Goal: Information Seeking & Learning: Learn about a topic

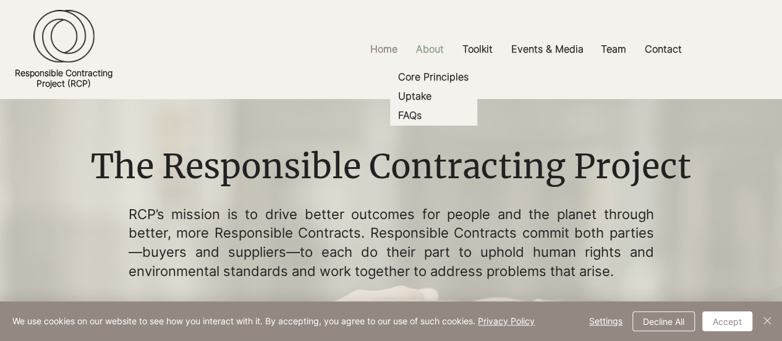
click at [441, 49] on p "About" at bounding box center [430, 49] width 40 height 28
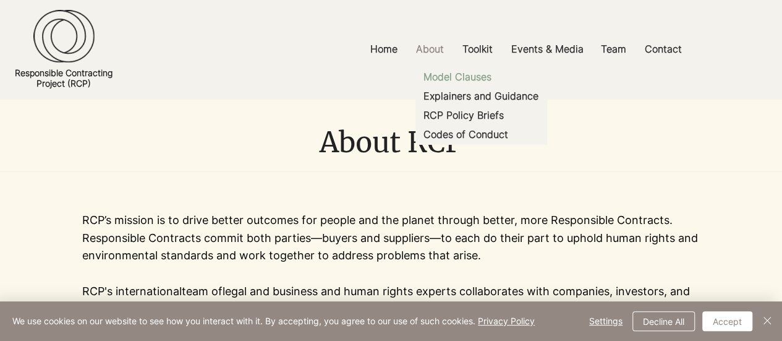
click at [466, 74] on p "Model Clauses" at bounding box center [457, 76] width 78 height 19
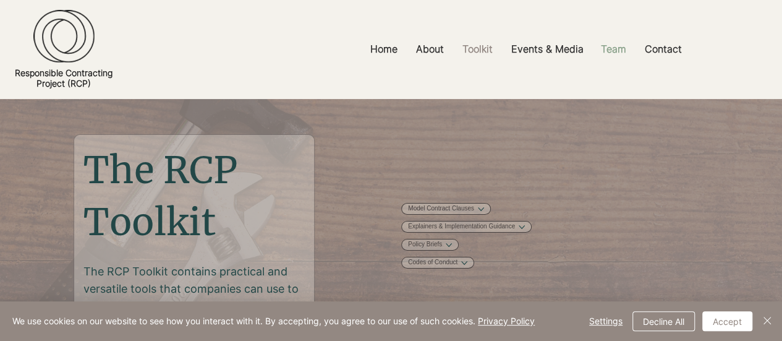
click at [621, 51] on p "Team" at bounding box center [613, 49] width 38 height 28
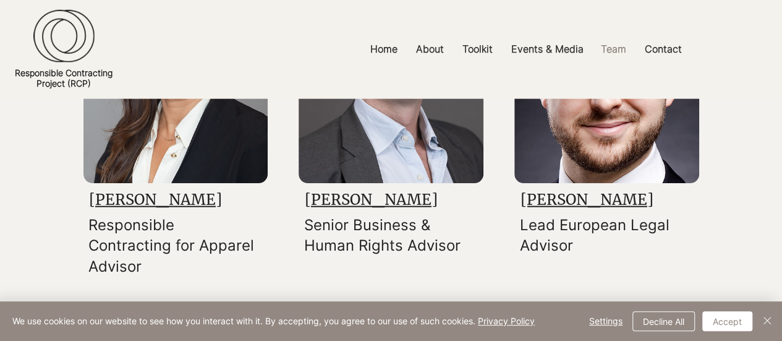
scroll to position [1360, 0]
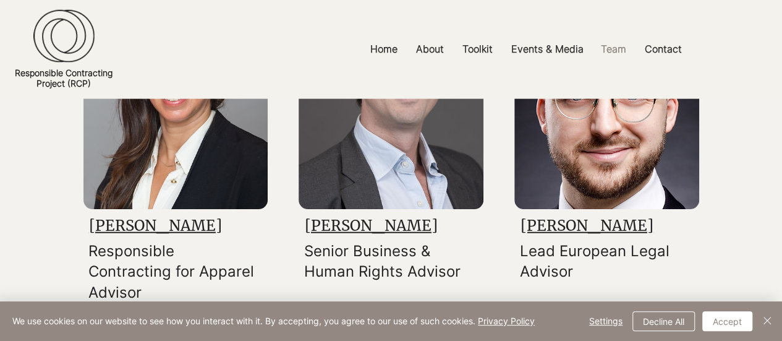
click at [394, 135] on img at bounding box center [390, 93] width 185 height 232
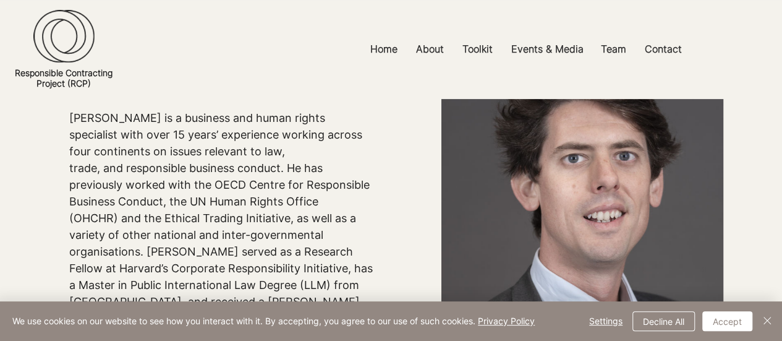
scroll to position [185, 0]
